Goal: Information Seeking & Learning: Find contact information

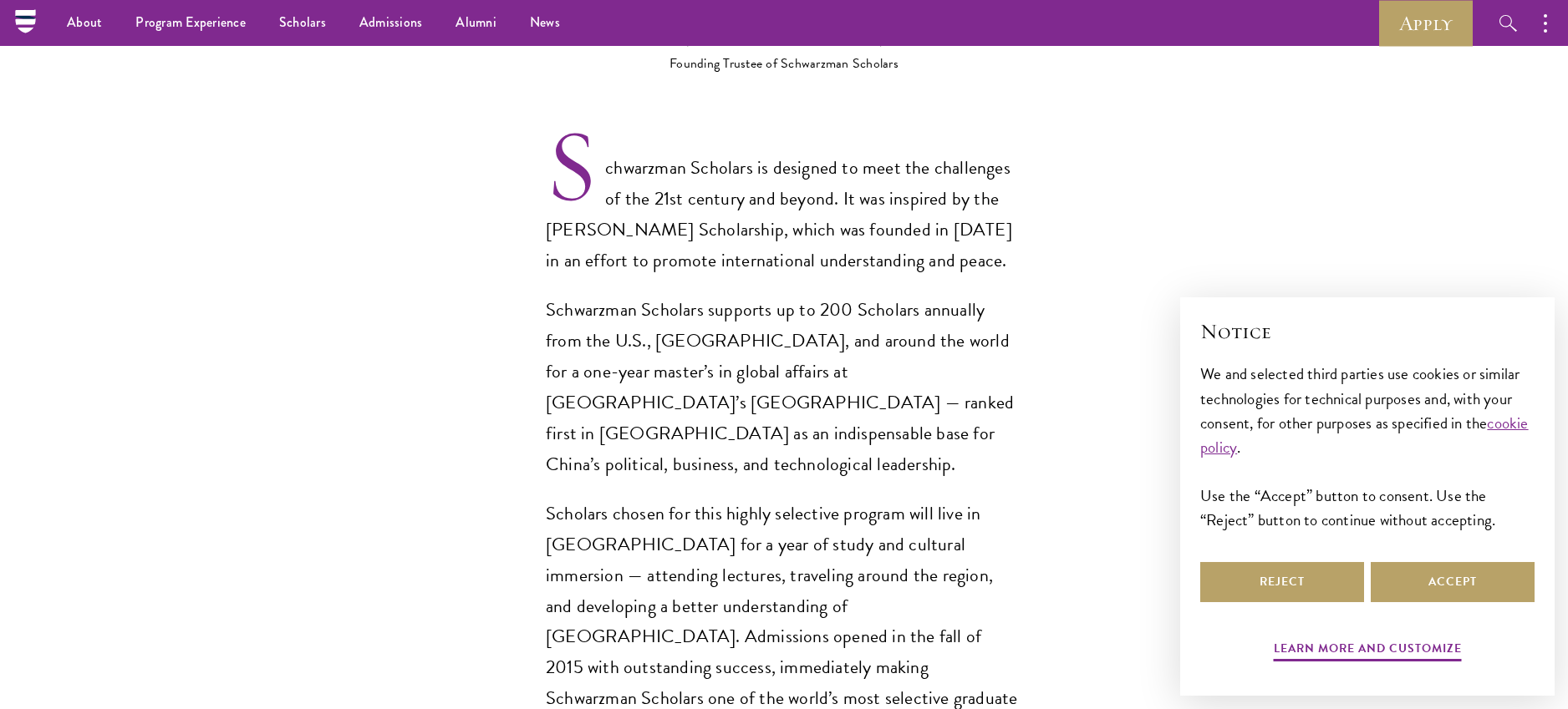
scroll to position [1126, 0]
click at [1247, 583] on button "Reject" at bounding box center [1283, 582] width 164 height 40
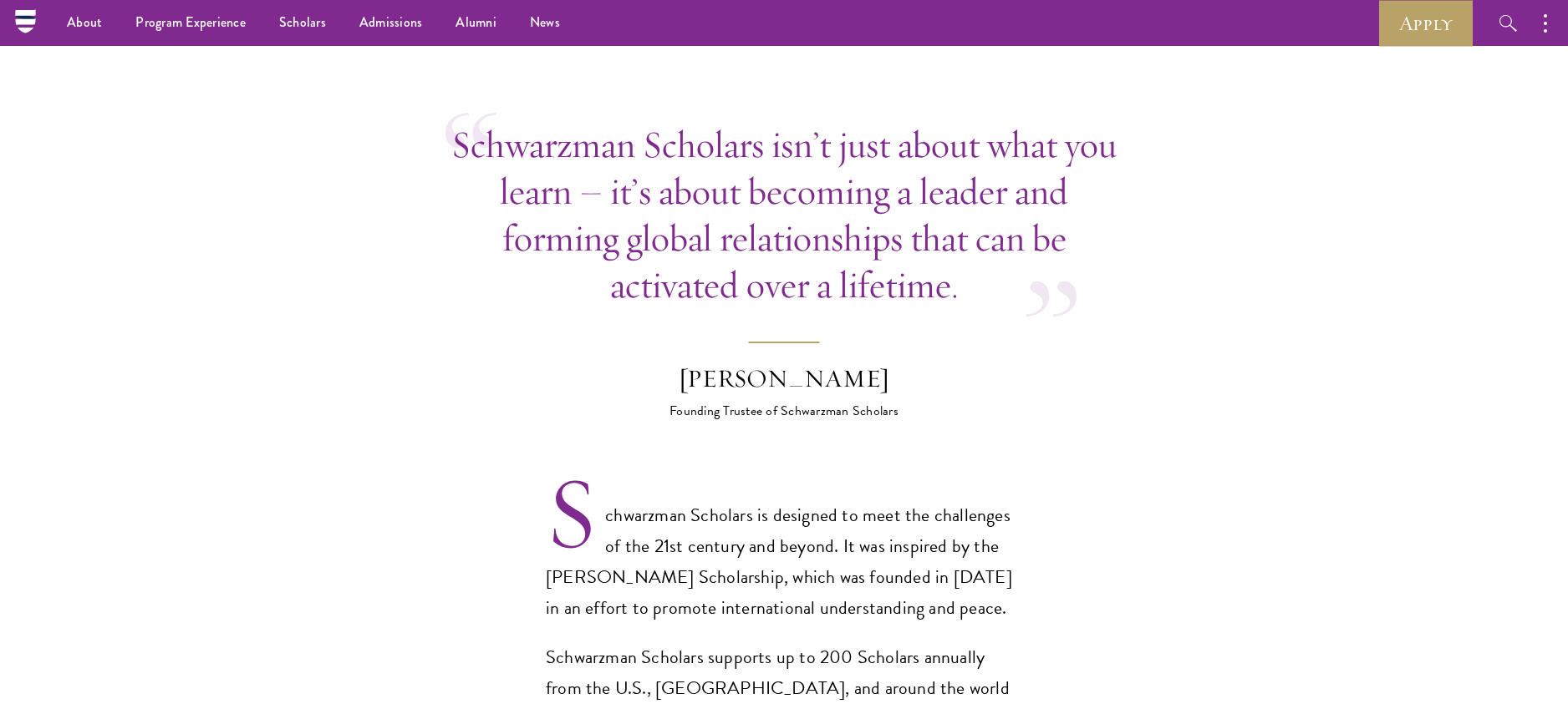
scroll to position [654, 0]
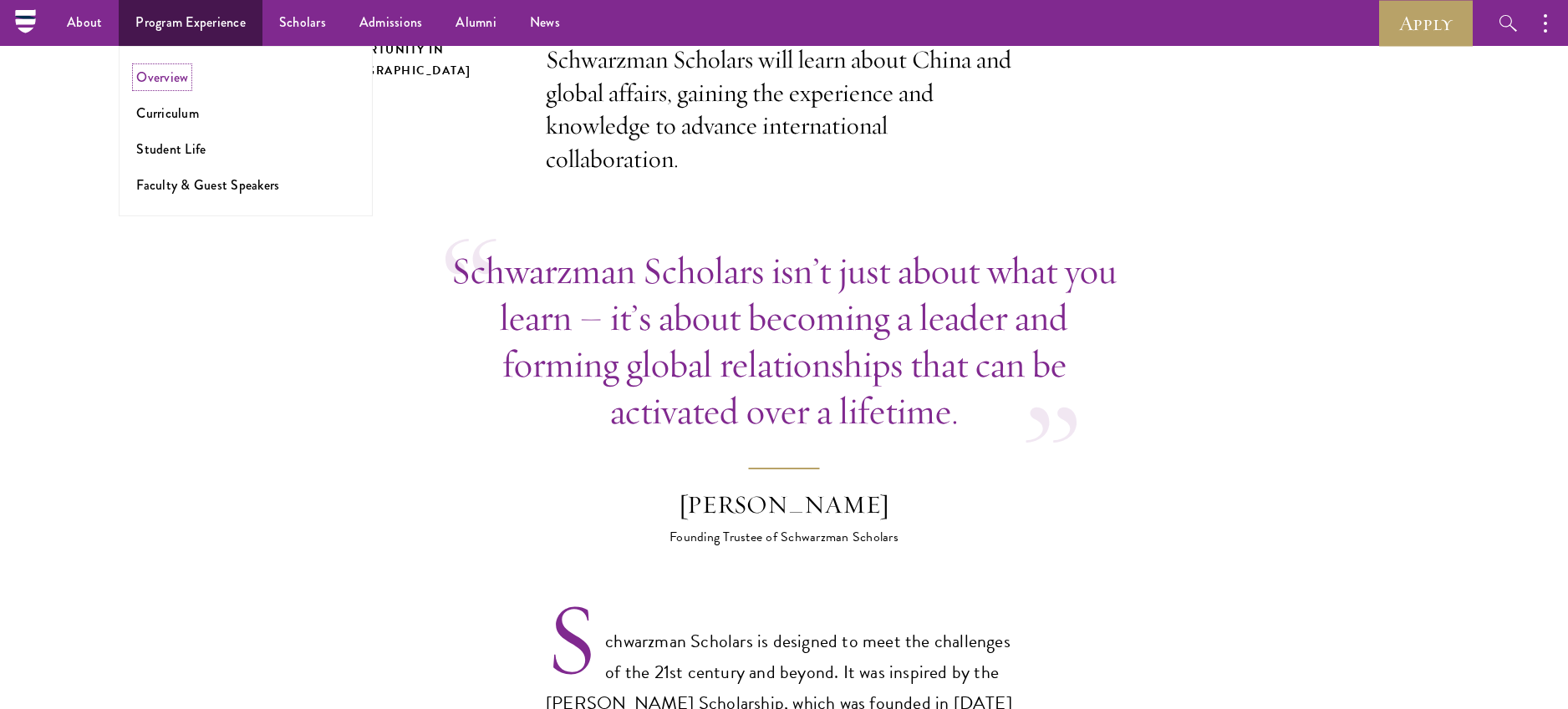
click at [165, 78] on link "Overview" at bounding box center [161, 77] width 52 height 20
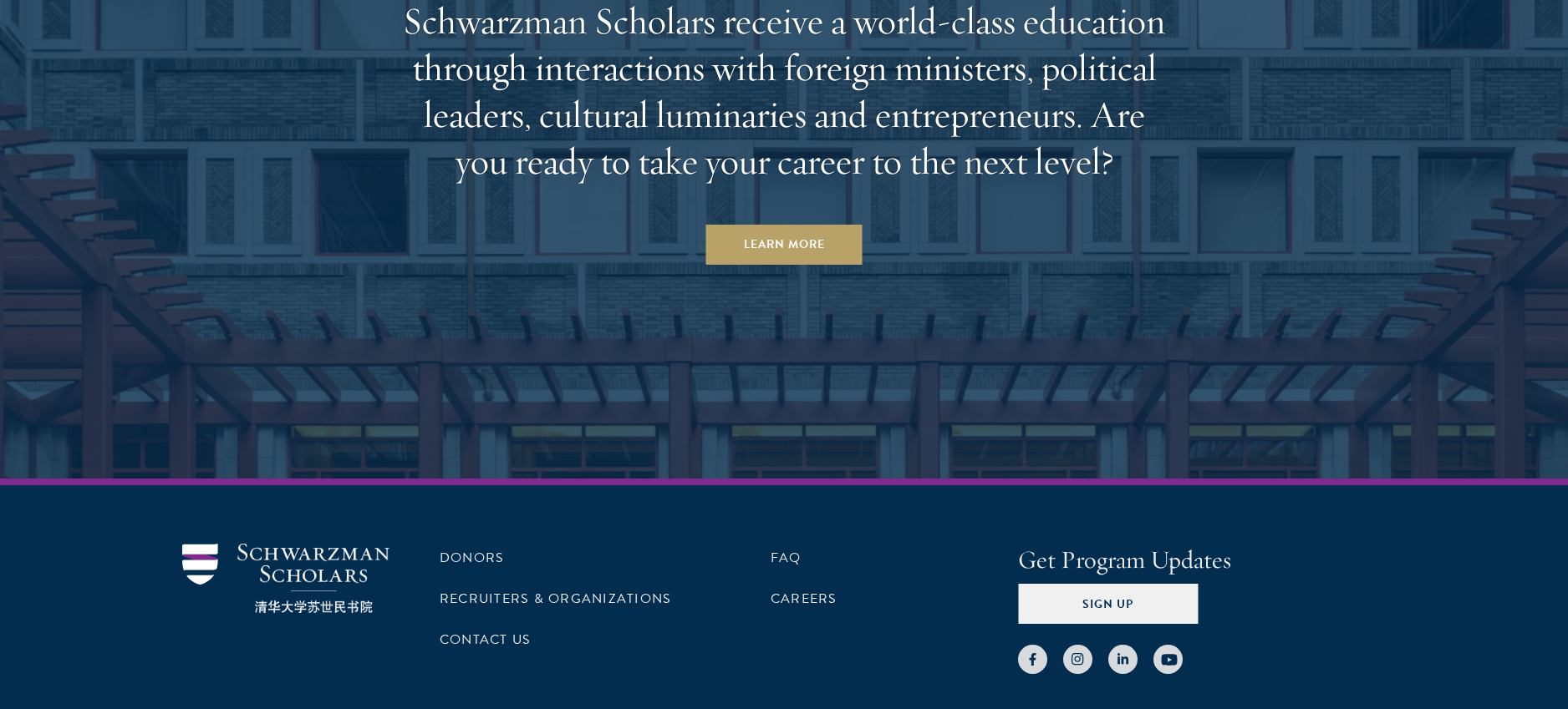
scroll to position [8749, 0]
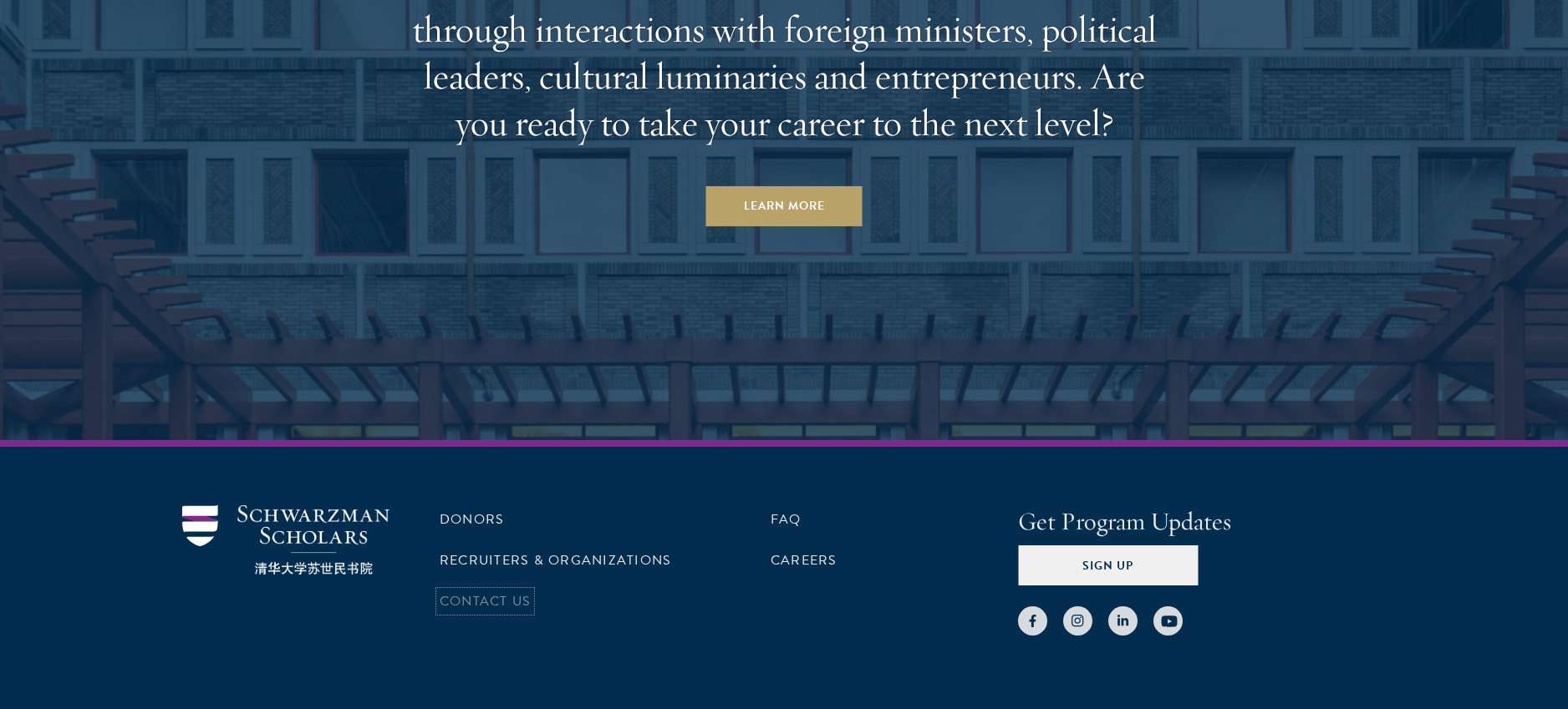
click at [509, 592] on link "Contact Us" at bounding box center [485, 602] width 91 height 21
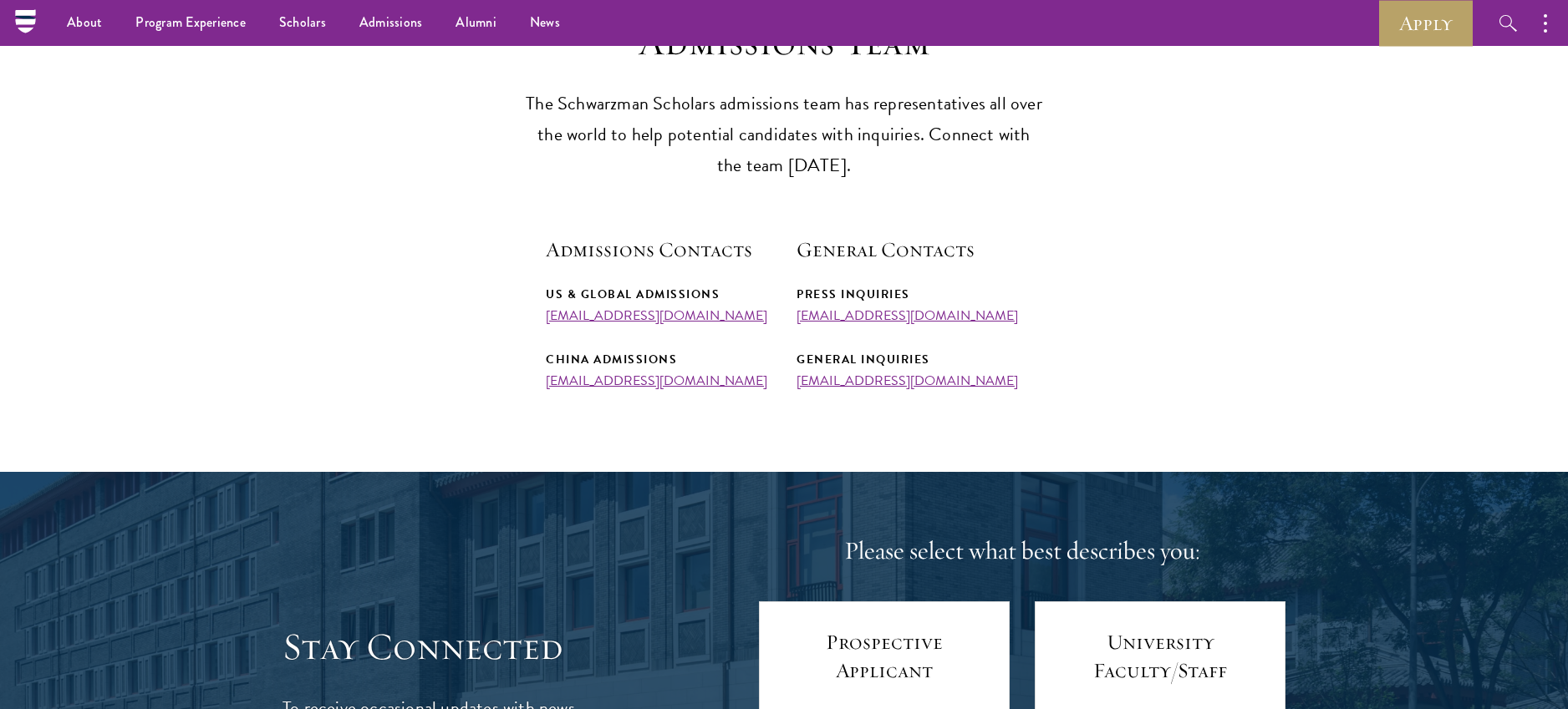
scroll to position [350, 0]
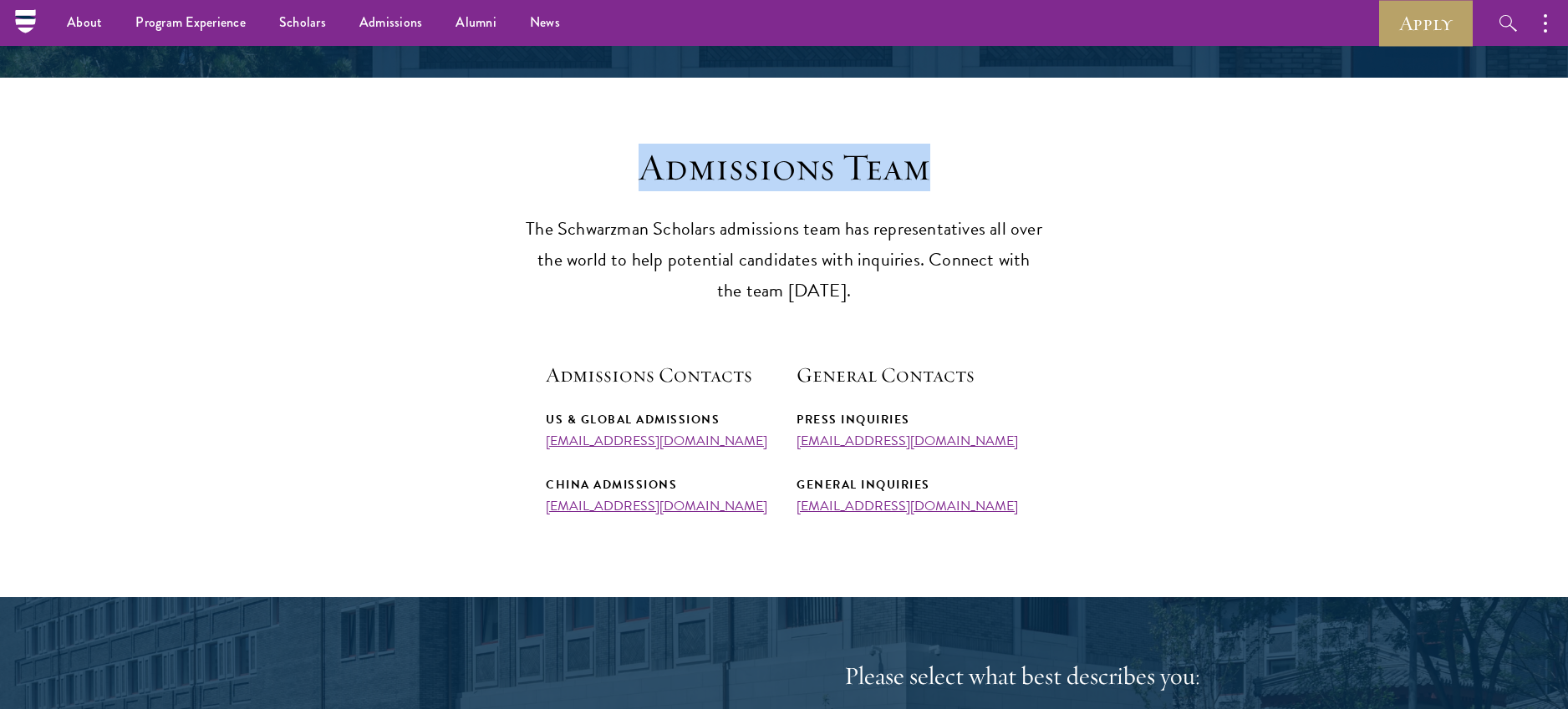
drag, startPoint x: 656, startPoint y: 171, endPoint x: 923, endPoint y: 171, distance: 267.0
click at [923, 171] on h3 "Admissions Team" at bounding box center [784, 168] width 518 height 47
copy h3 "Admissions Team"
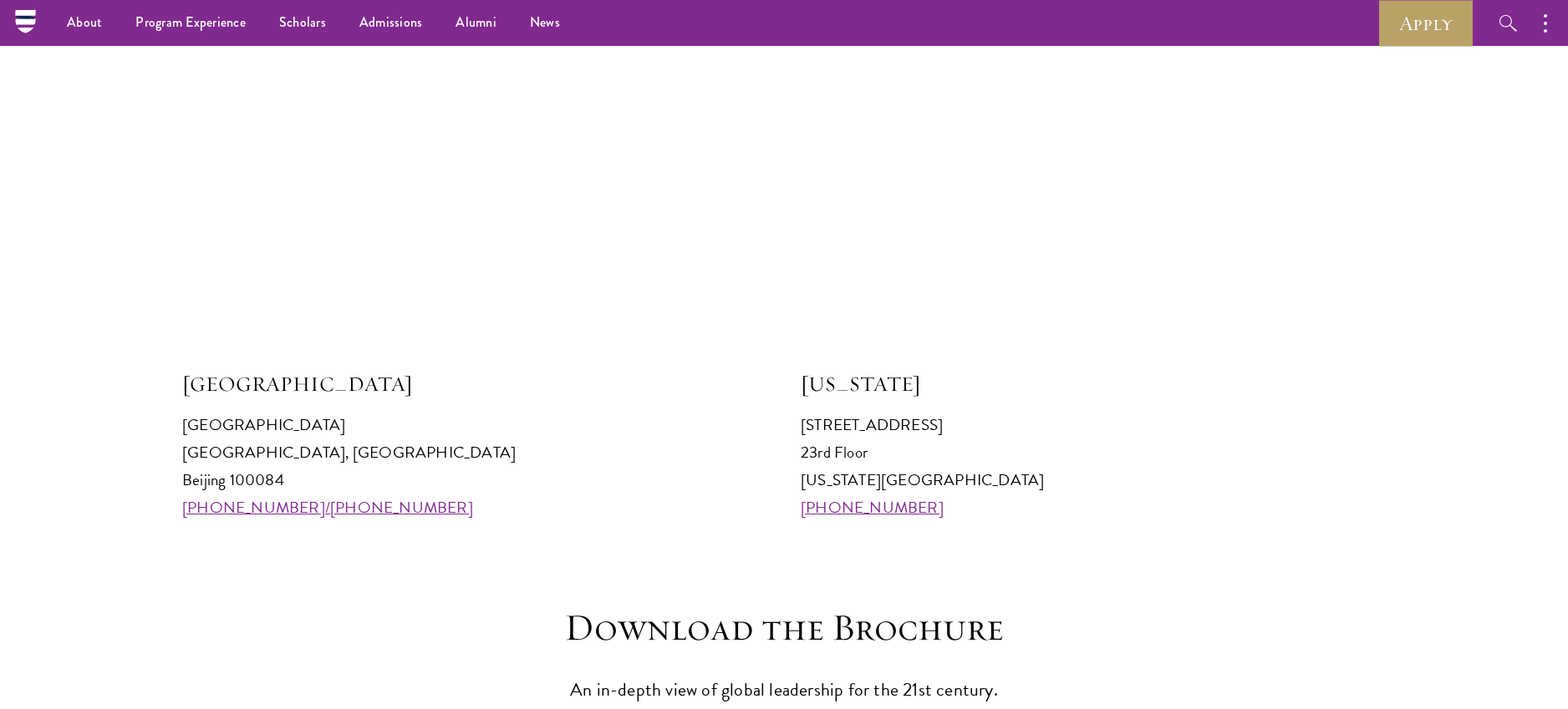
scroll to position [1630, 0]
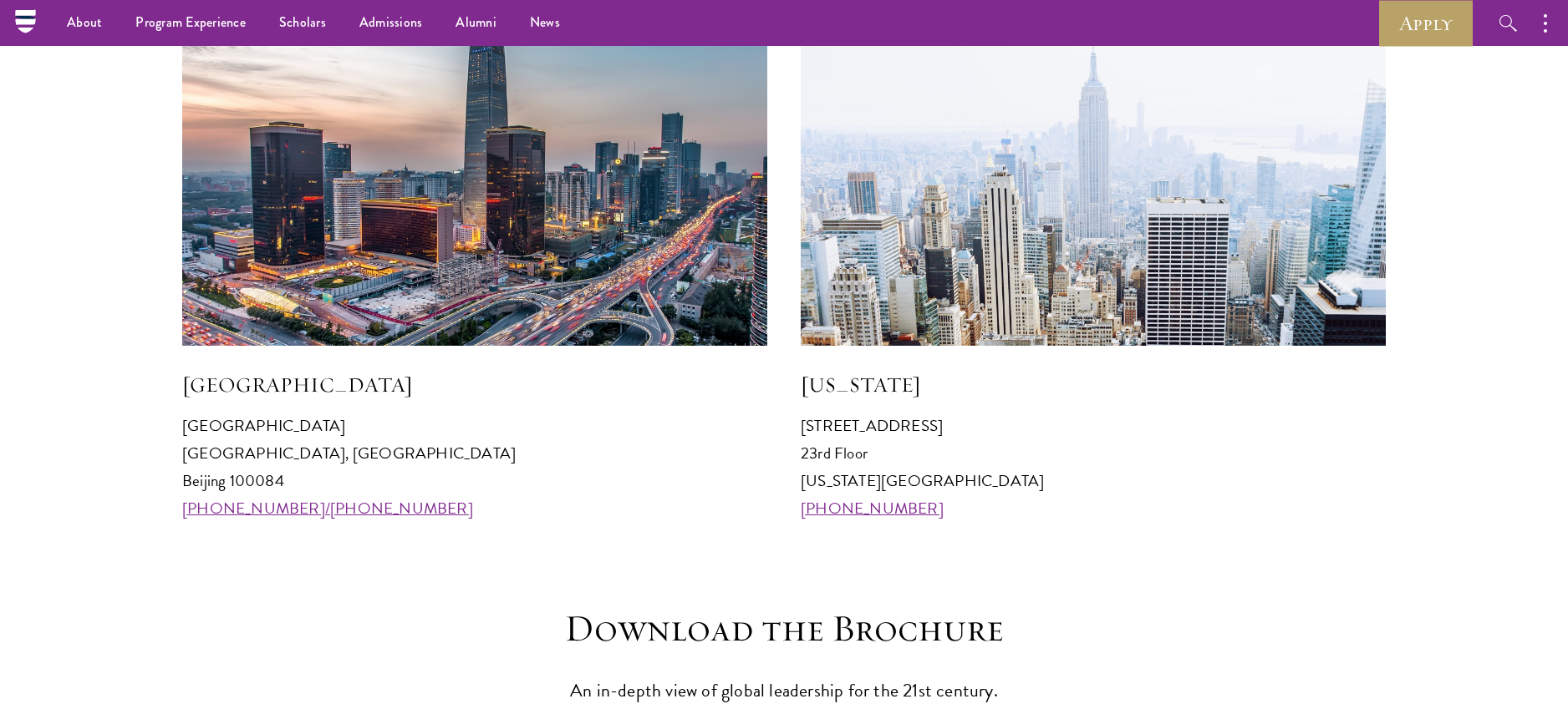
drag, startPoint x: 183, startPoint y: 452, endPoint x: 468, endPoint y: 457, distance: 285.0
click at [468, 457] on p "Schwarzman College Tsinghua University, Haidian District Beijing 100084 +86 10 …" at bounding box center [475, 467] width 585 height 110
copy p "Tsinghua University, Haidian District"
drag, startPoint x: 231, startPoint y: 480, endPoint x: 292, endPoint y: 482, distance: 61.0
click at [292, 482] on p "Schwarzman College Tsinghua University, Haidian District Beijing 100084 +86 10 …" at bounding box center [475, 467] width 585 height 110
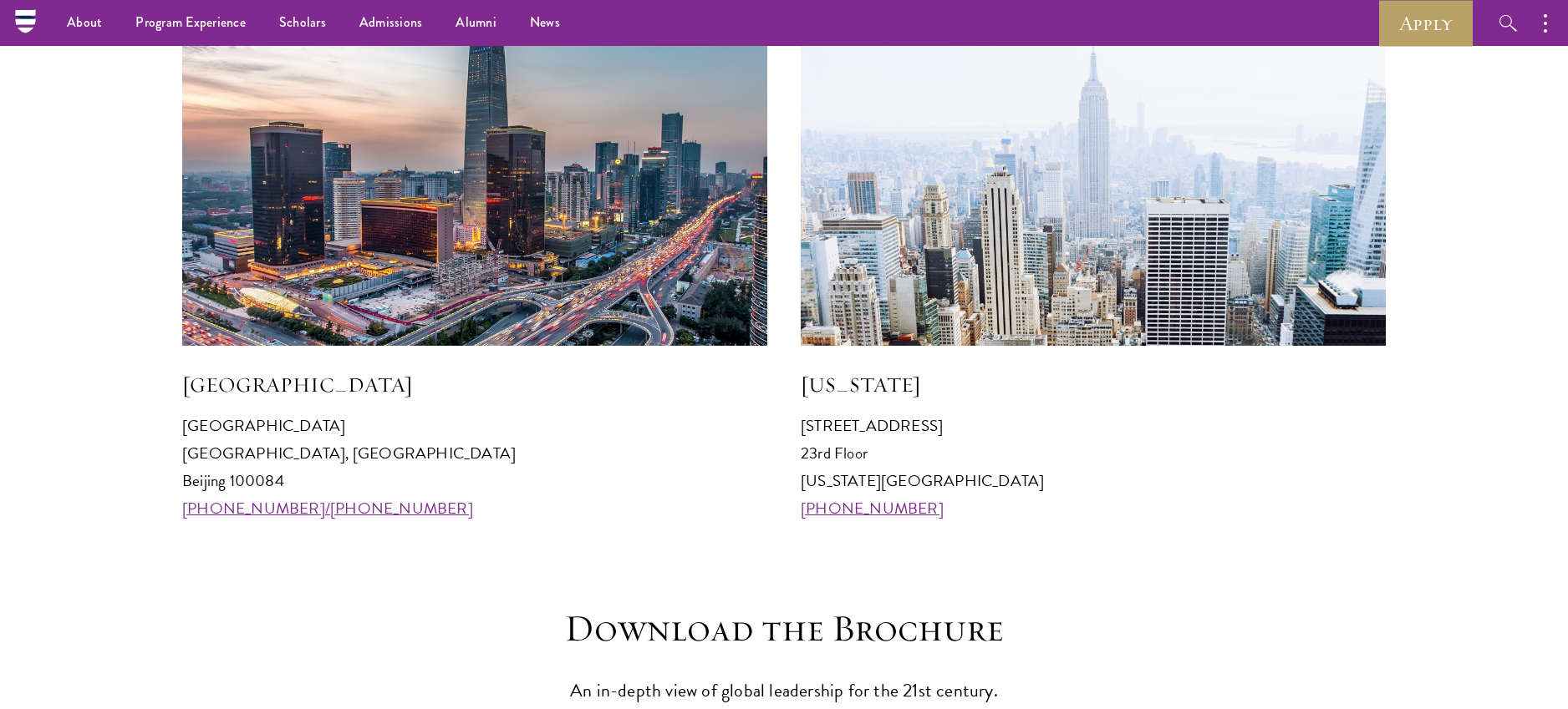
copy p "100084"
